Goal: Find specific page/section

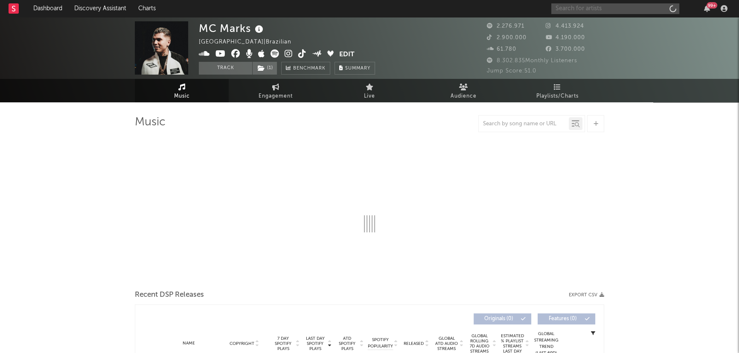
click at [623, 10] on input "text" at bounding box center [615, 8] width 128 height 11
click at [567, 1] on div "99 +" at bounding box center [640, 8] width 179 height 17
click at [569, 5] on input "text" at bounding box center [615, 8] width 128 height 11
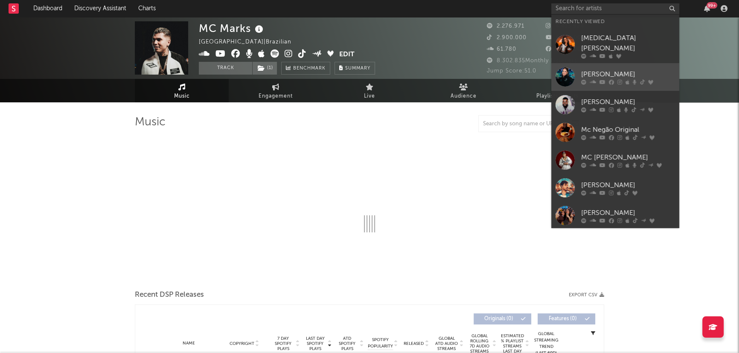
click at [579, 68] on link "[PERSON_NAME]" at bounding box center [615, 77] width 128 height 28
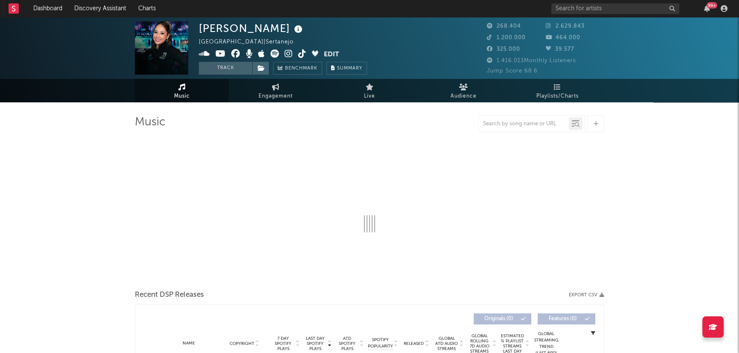
select select "6m"
